Goal: Transaction & Acquisition: Purchase product/service

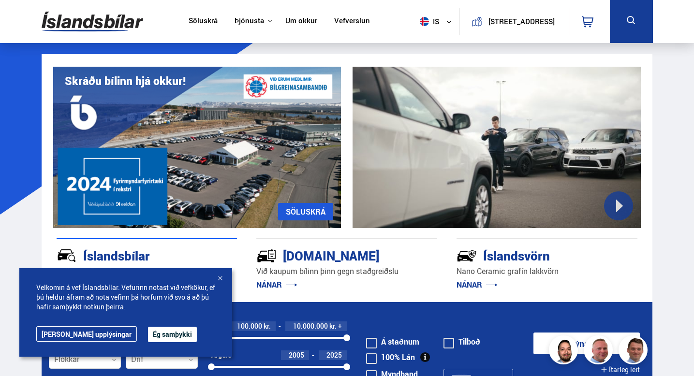
click at [148, 333] on button "Ég samþykki" at bounding box center [172, 334] width 49 height 15
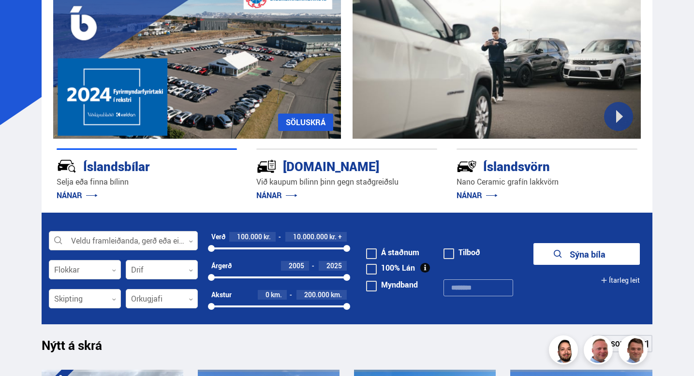
scroll to position [91, 0]
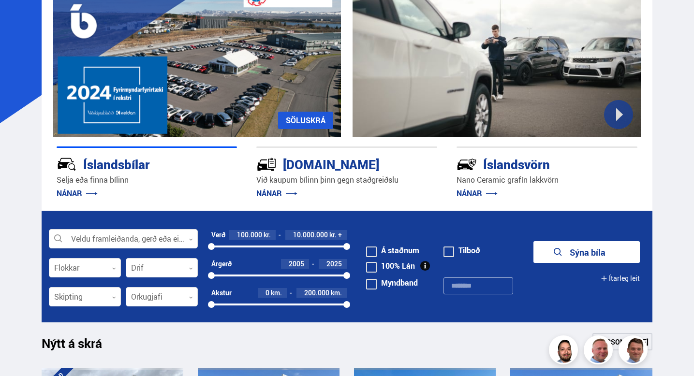
click at [269, 189] on link "NÁNAR" at bounding box center [276, 193] width 41 height 11
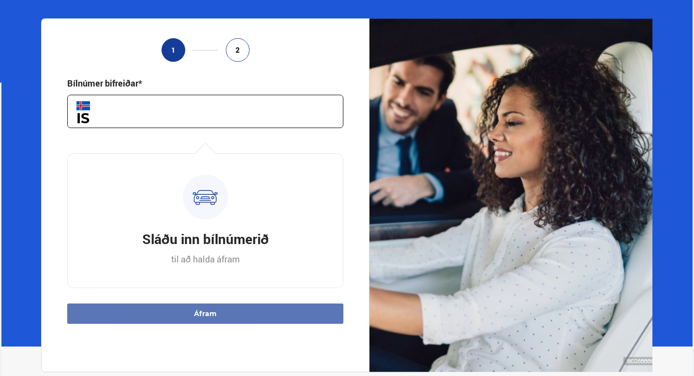
scroll to position [81, 0]
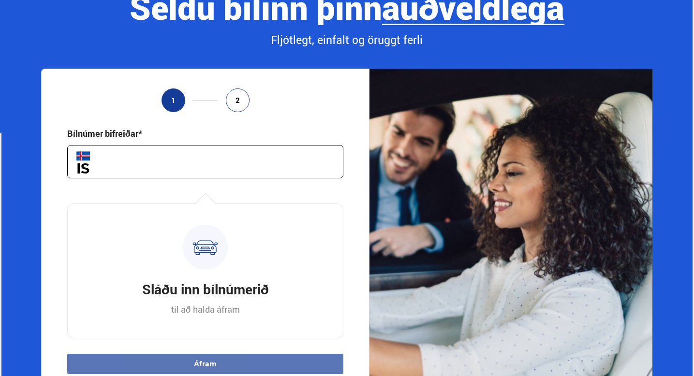
click at [209, 116] on div "1 2 Bílnúmer bifreiðar* Hversu marga kílómetra er bíllinn þinn ekinn?* Hvenær v…" at bounding box center [205, 246] width 328 height 354
click at [196, 146] on input "text" at bounding box center [205, 161] width 276 height 33
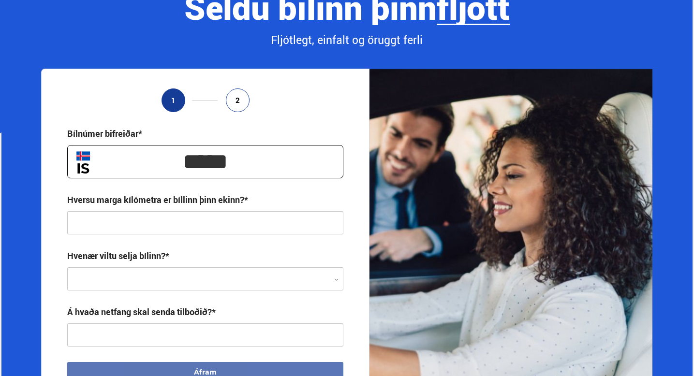
type input "*****"
click at [119, 224] on input "text" at bounding box center [205, 222] width 276 height 23
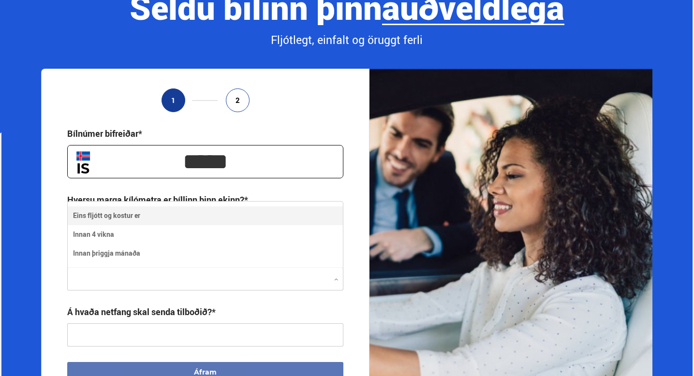
click at [146, 270] on div at bounding box center [205, 279] width 276 height 23
type input "**********"
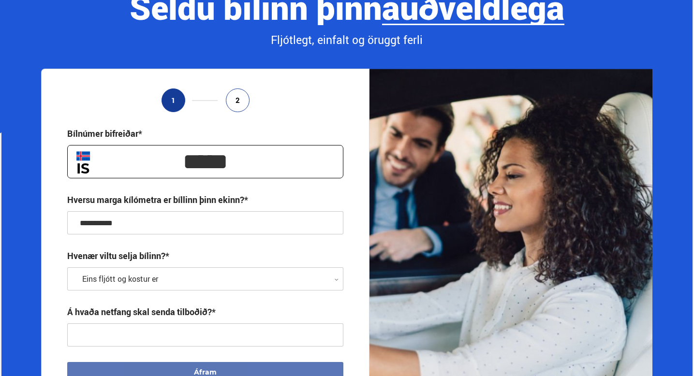
click at [137, 281] on div at bounding box center [205, 279] width 276 height 23
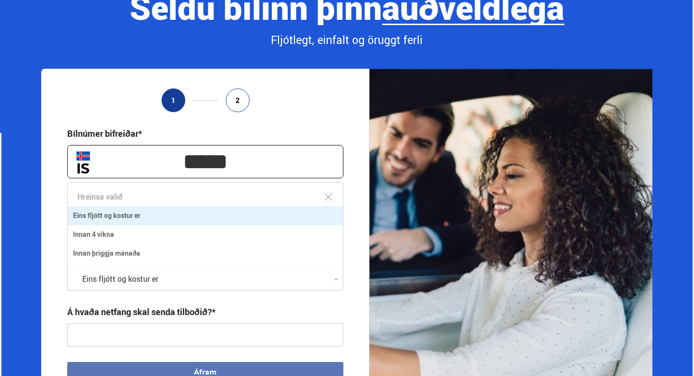
scroll to position [85, 275]
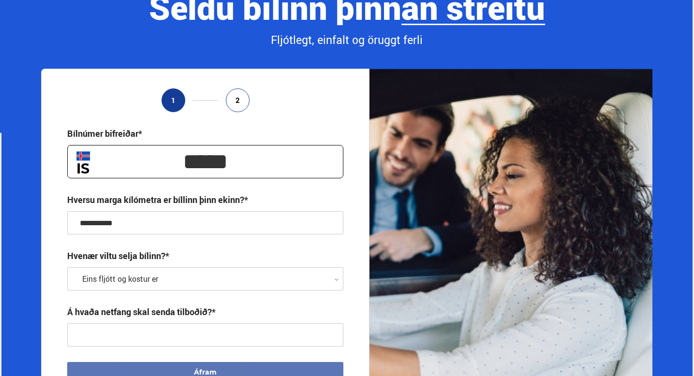
click at [139, 328] on input "text" at bounding box center [205, 335] width 276 height 23
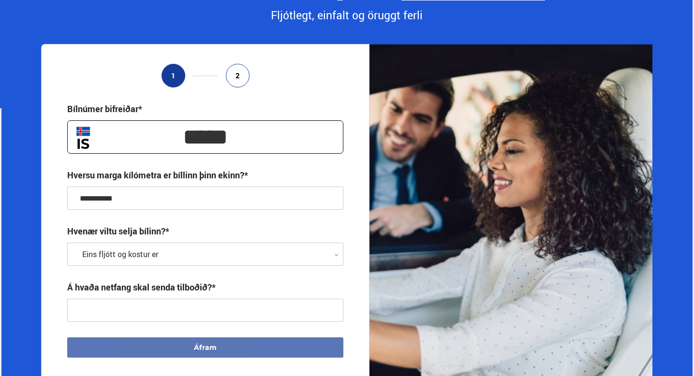
click at [157, 317] on input "text" at bounding box center [205, 310] width 276 height 23
type input "**********"
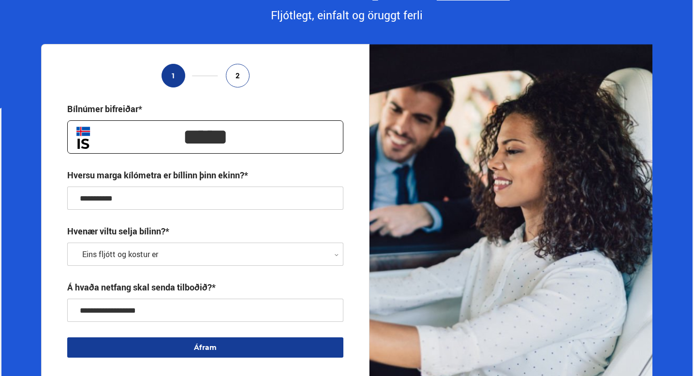
click at [181, 343] on button "Áfram" at bounding box center [205, 348] width 276 height 20
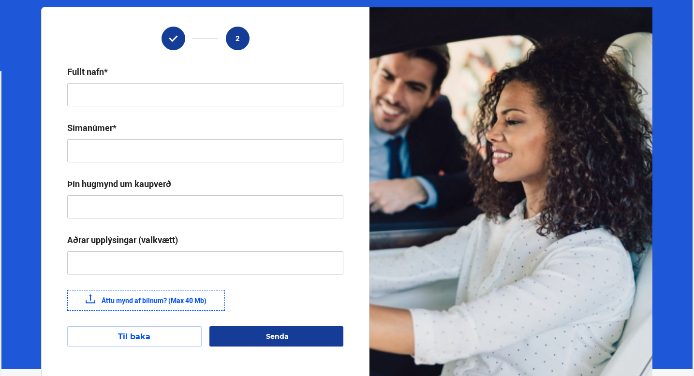
scroll to position [146, 0]
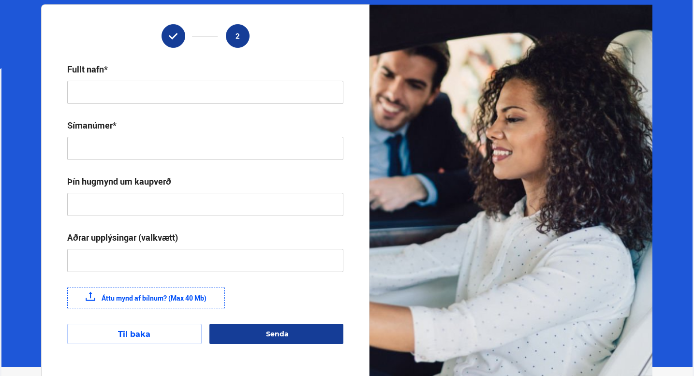
click at [166, 329] on button "Til baka" at bounding box center [134, 334] width 134 height 20
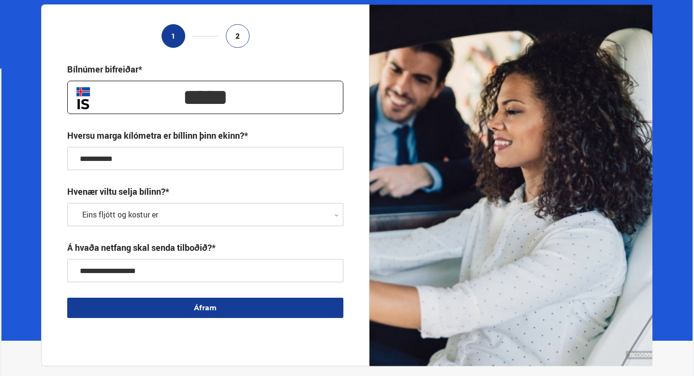
scroll to position [0, 0]
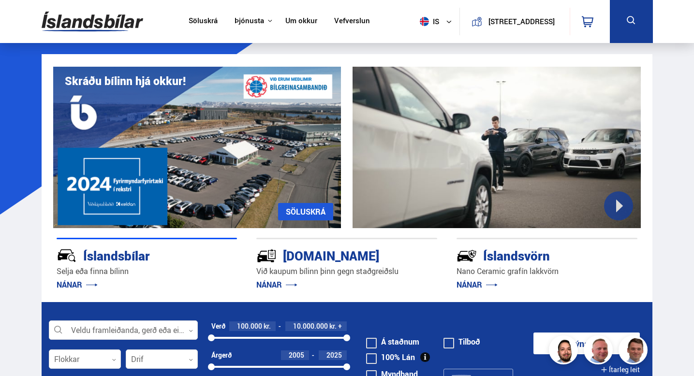
click at [209, 23] on link "Söluskrá" at bounding box center [203, 21] width 29 height 10
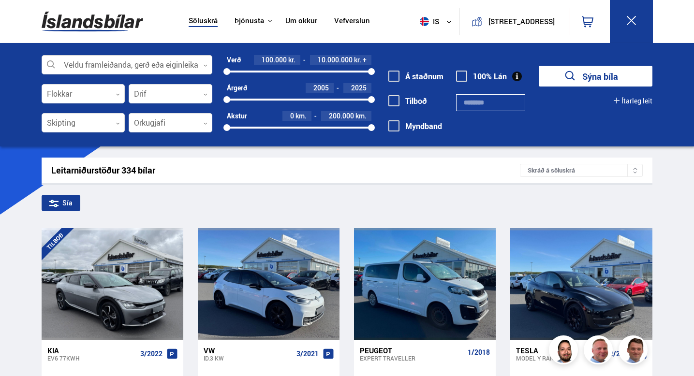
click at [130, 68] on div at bounding box center [127, 65] width 171 height 19
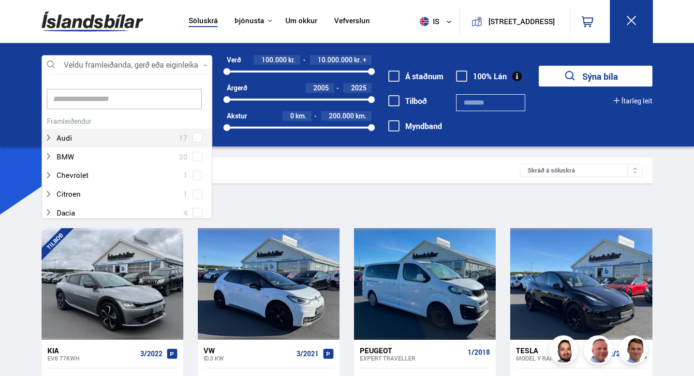
scroll to position [144, 168]
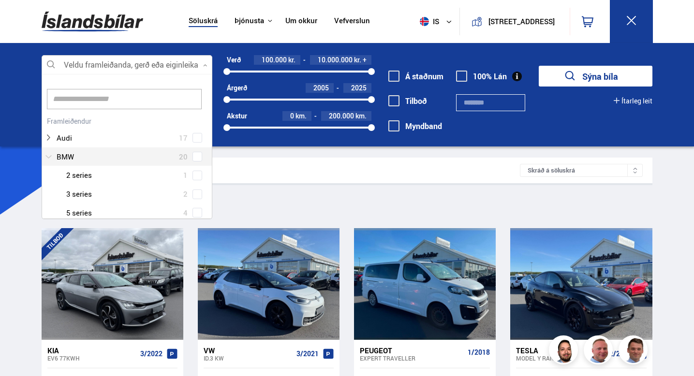
click at [76, 156] on div at bounding box center [118, 157] width 146 height 14
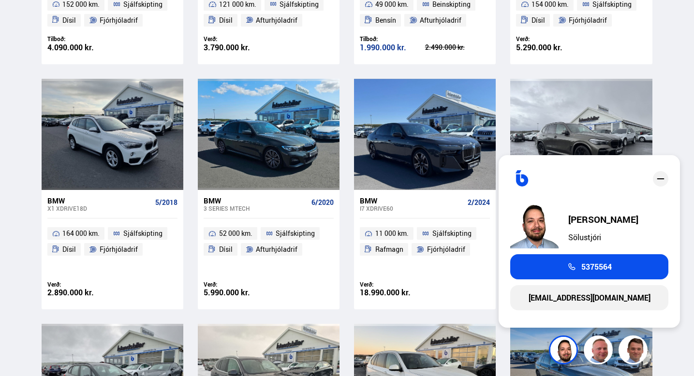
scroll to position [625, 0]
click at [662, 176] on icon "close" at bounding box center [661, 179] width 12 height 12
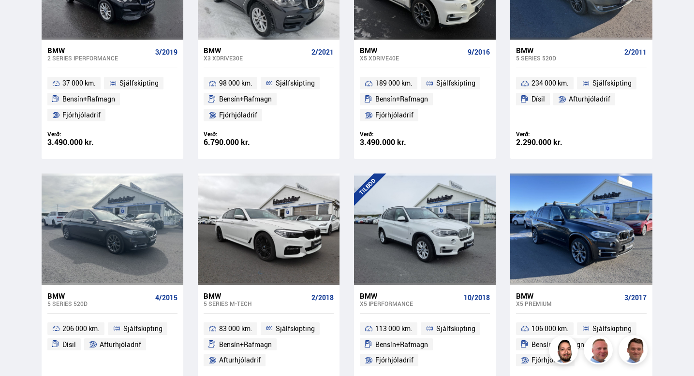
scroll to position [1040, 0]
